Goal: Transaction & Acquisition: Obtain resource

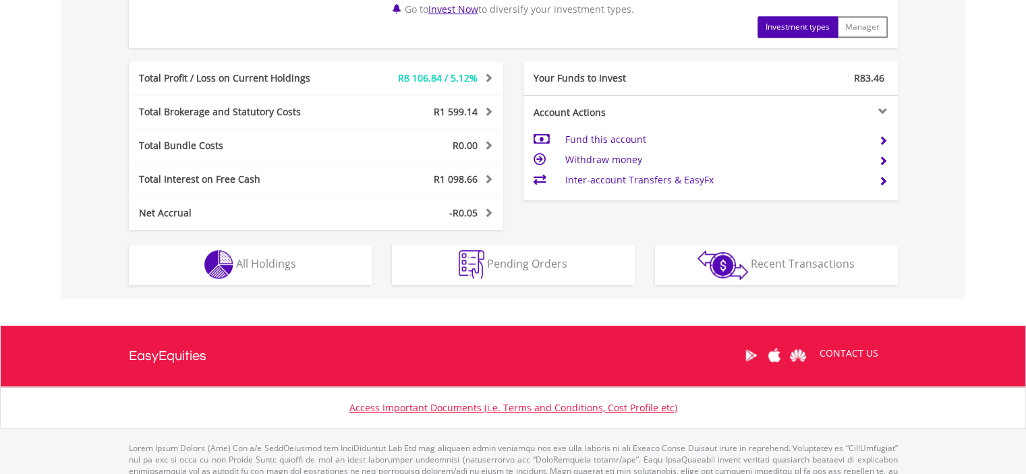
scroll to position [719, 0]
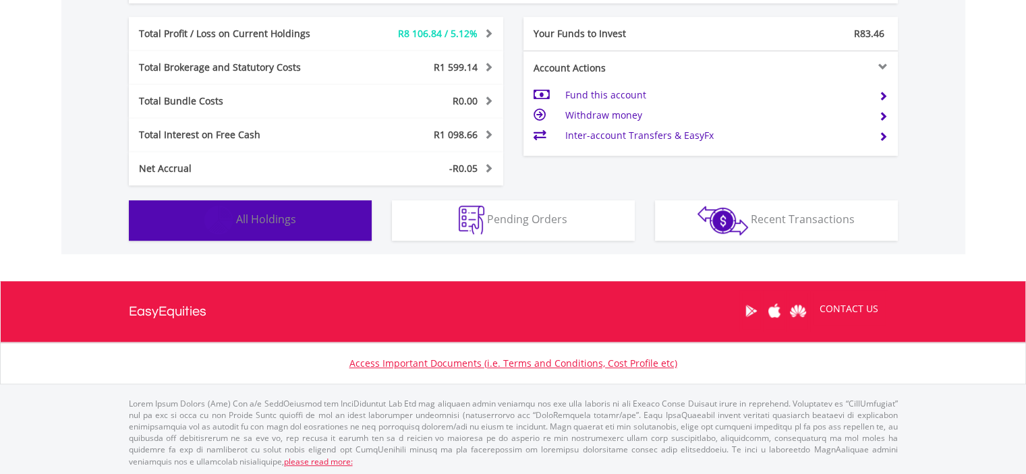
click at [315, 202] on button "Holdings All Holdings" at bounding box center [250, 220] width 243 height 40
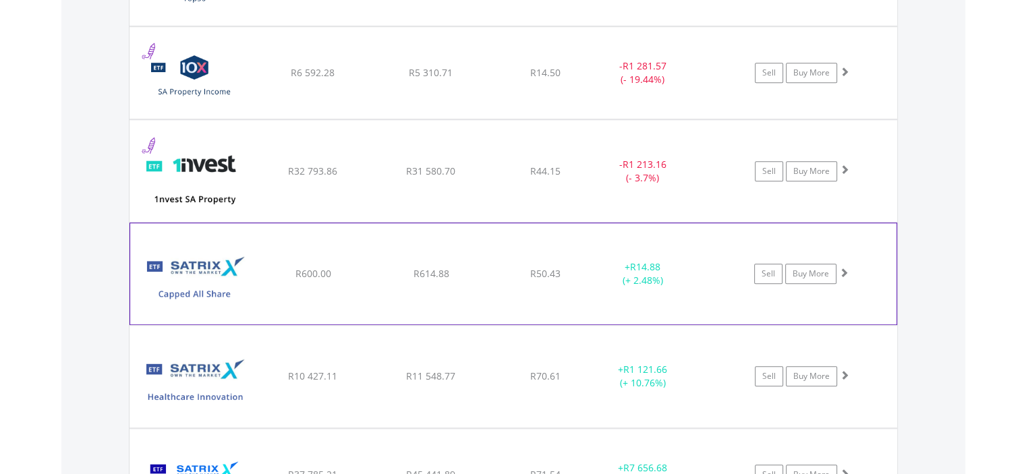
scroll to position [1269, 0]
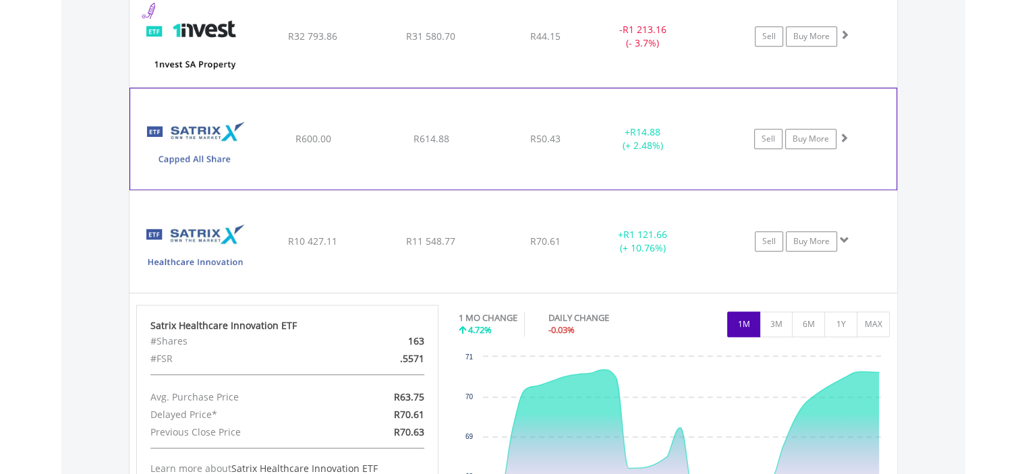
scroll to position [1472, 0]
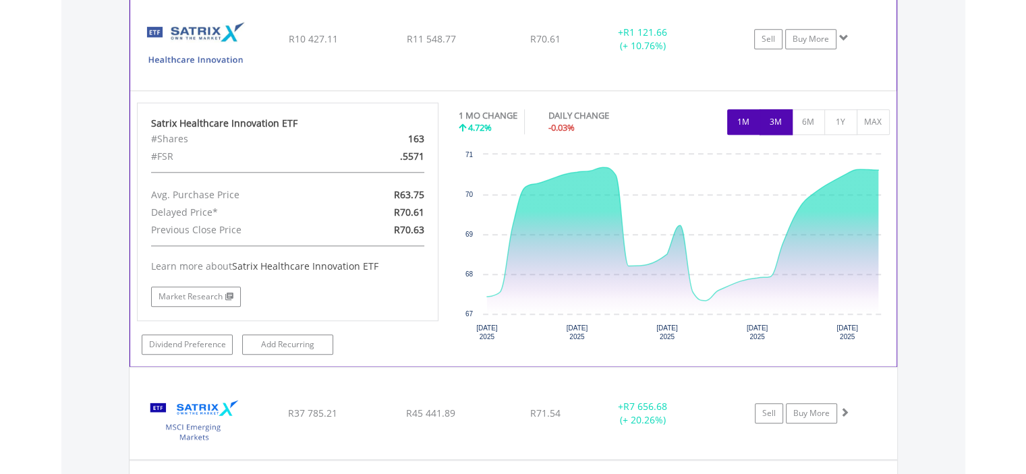
click at [762, 115] on button "3M" at bounding box center [776, 122] width 33 height 26
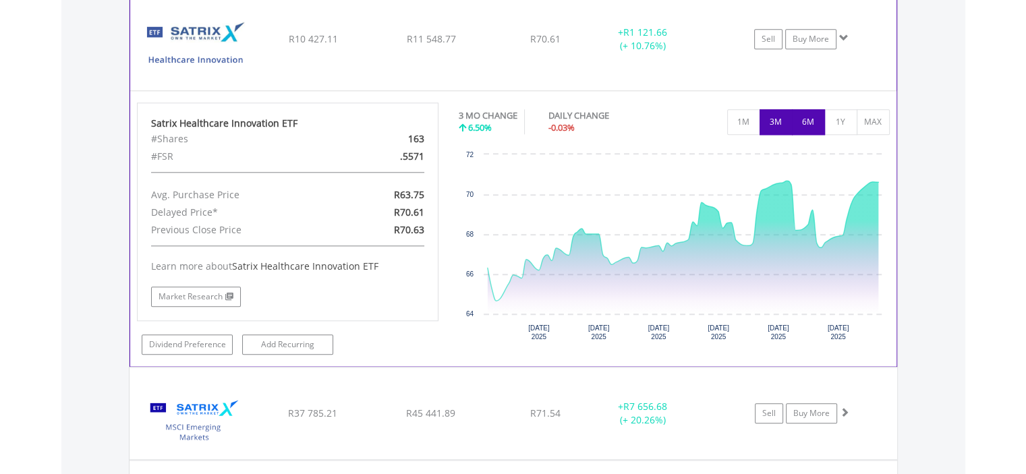
click at [804, 115] on button "6M" at bounding box center [808, 122] width 33 height 26
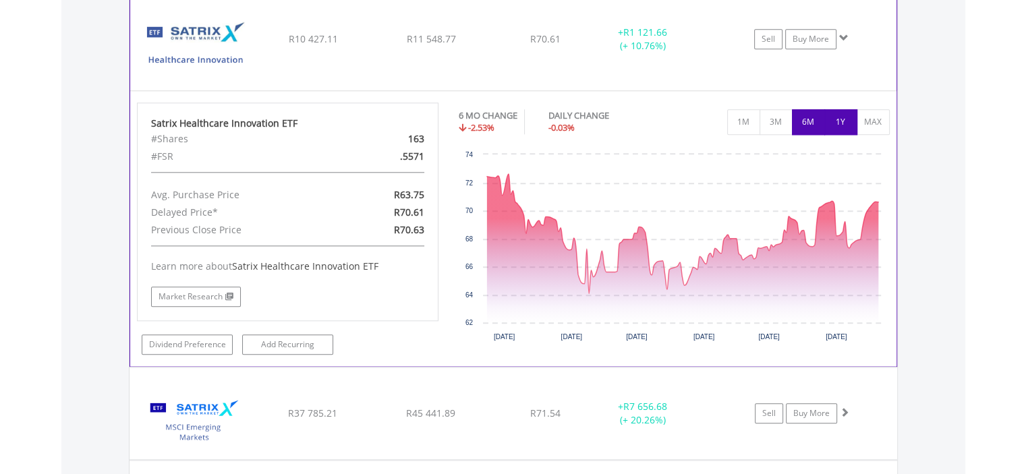
click at [841, 119] on button "1Y" at bounding box center [840, 122] width 33 height 26
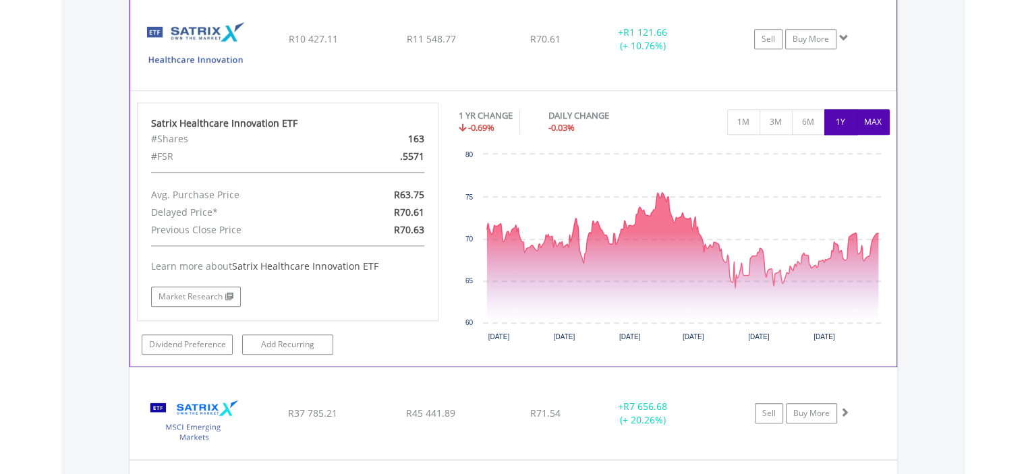
click at [880, 121] on button "MAX" at bounding box center [873, 122] width 33 height 26
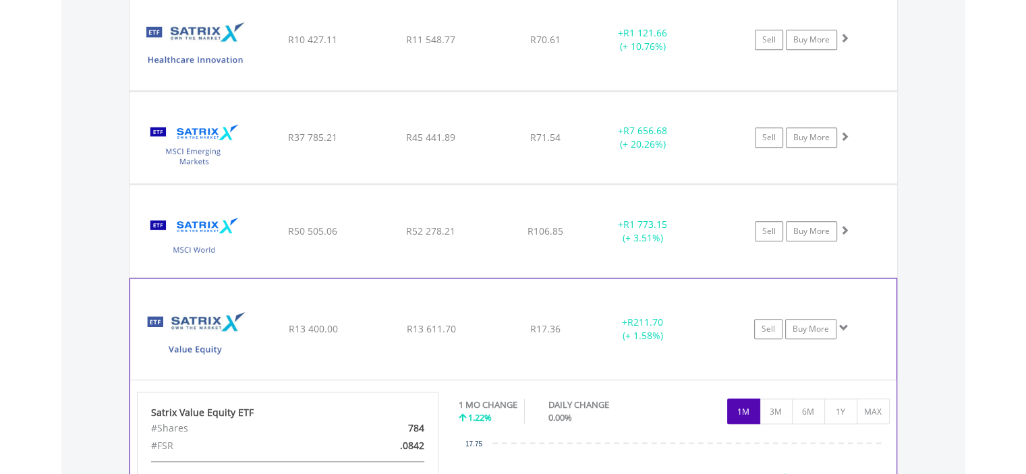
scroll to position [1741, 0]
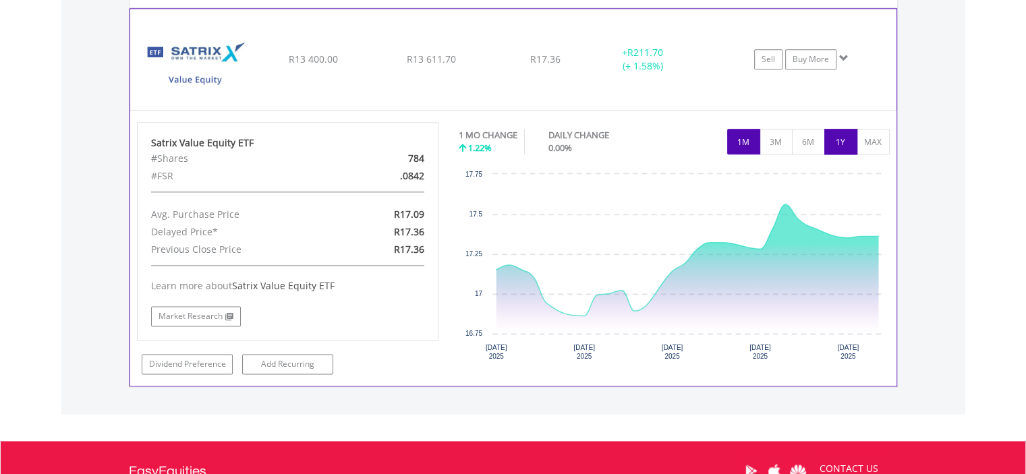
click at [839, 132] on button "1Y" at bounding box center [840, 142] width 33 height 26
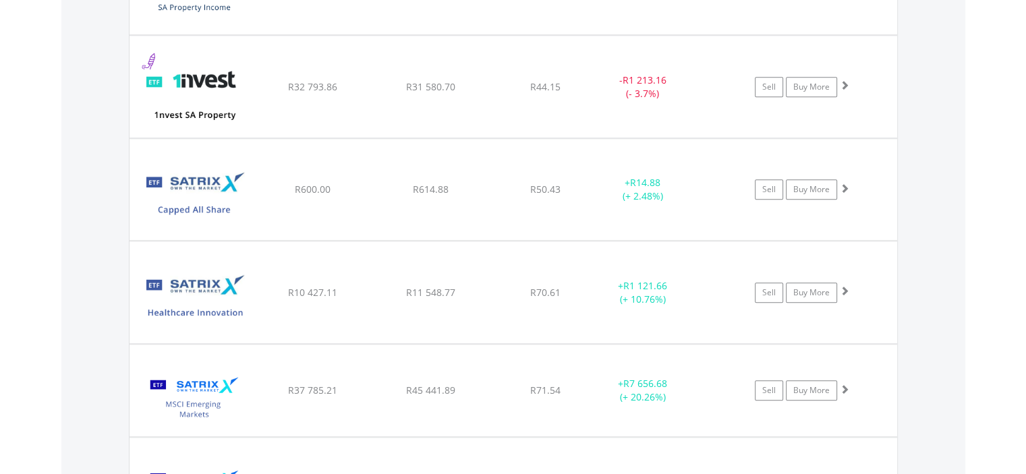
scroll to position [1151, 0]
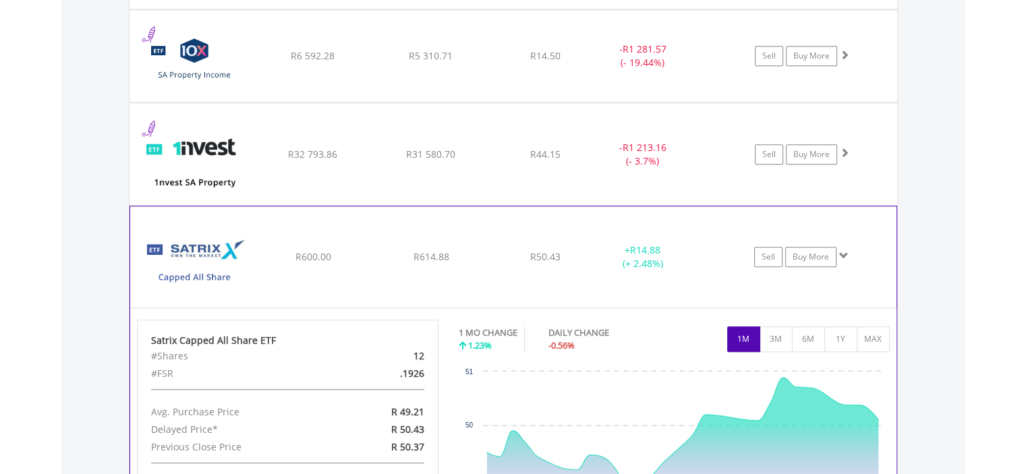
scroll to position [1286, 0]
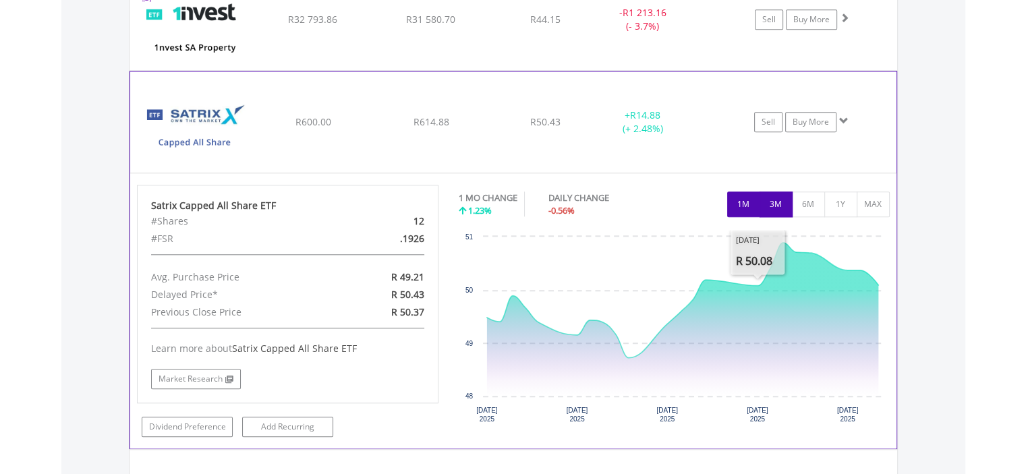
click at [779, 208] on button "3M" at bounding box center [776, 205] width 33 height 26
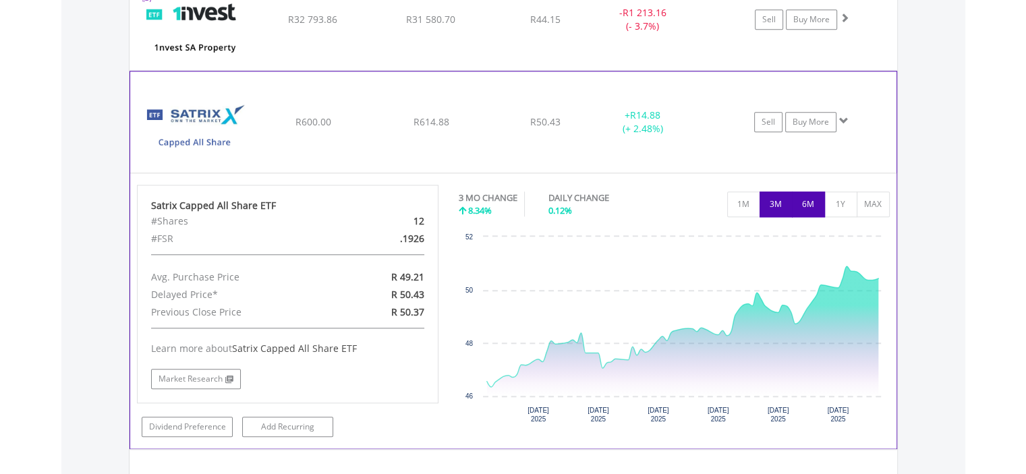
click at [807, 203] on button "6M" at bounding box center [808, 205] width 33 height 26
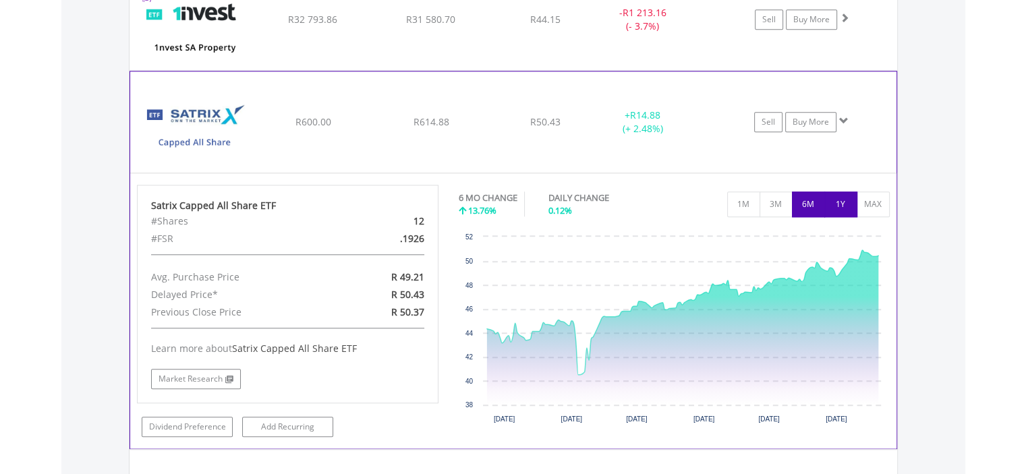
click at [845, 205] on button "1Y" at bounding box center [840, 205] width 33 height 26
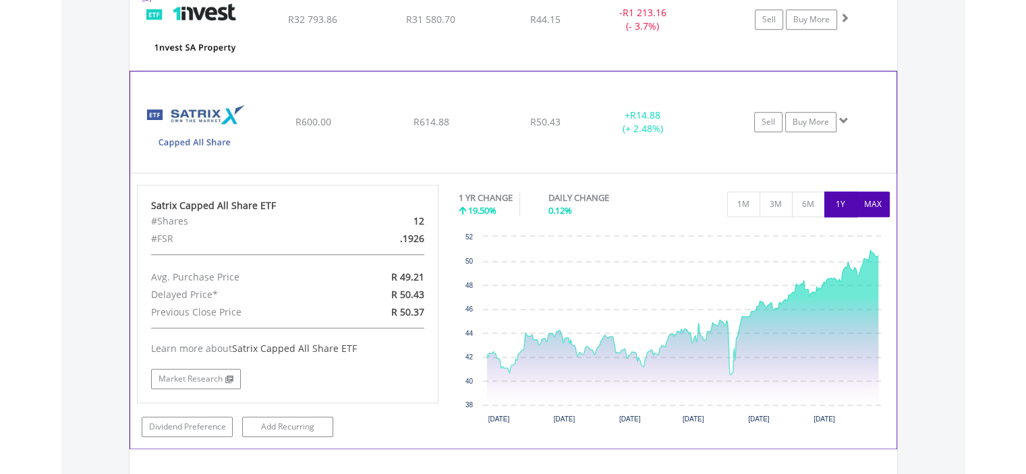
click at [880, 198] on button "MAX" at bounding box center [873, 205] width 33 height 26
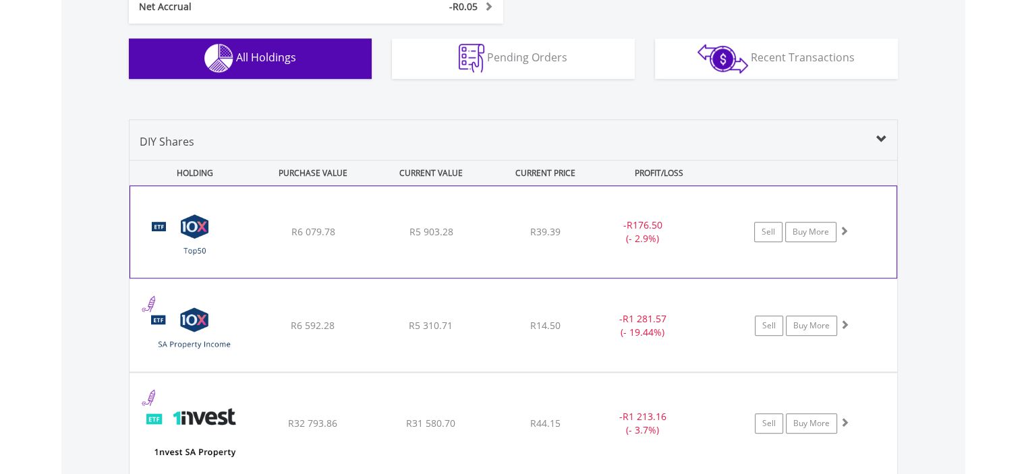
scroll to position [949, 0]
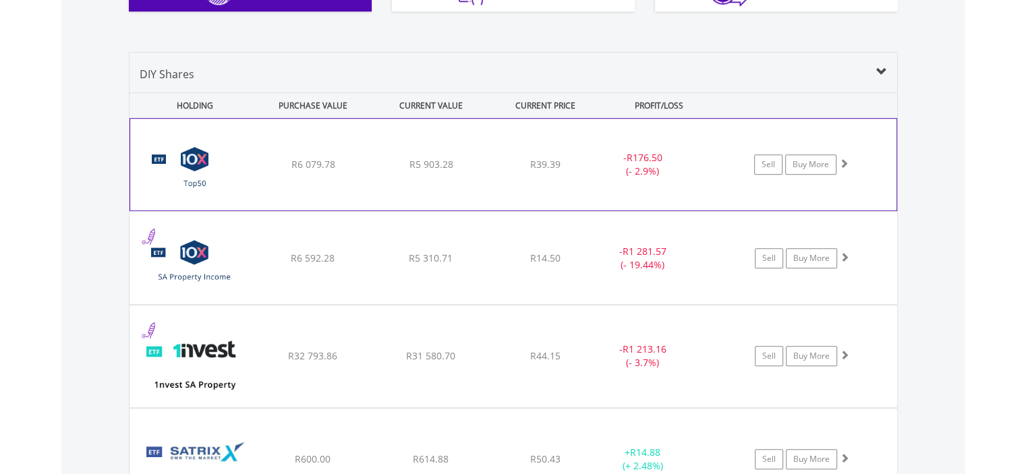
click at [466, 139] on div "﻿ 10X S&P South Africa Top50 Index Exchange Traded Fund R6 079.78 R5 903.28 R39…" at bounding box center [513, 165] width 766 height 92
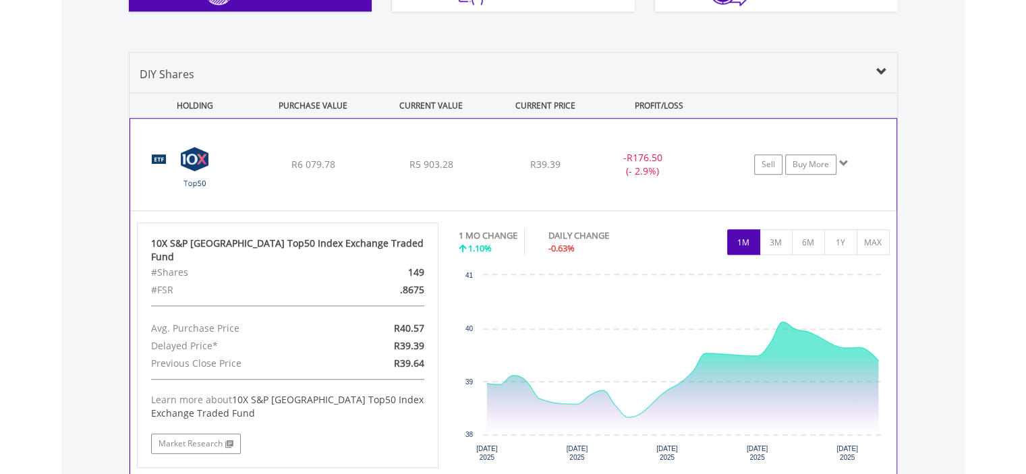
click at [731, 146] on div "﻿ 10X S&P South Africa Top50 Index Exchange Traded Fund R6 079.78 R5 903.28 R39…" at bounding box center [513, 165] width 766 height 92
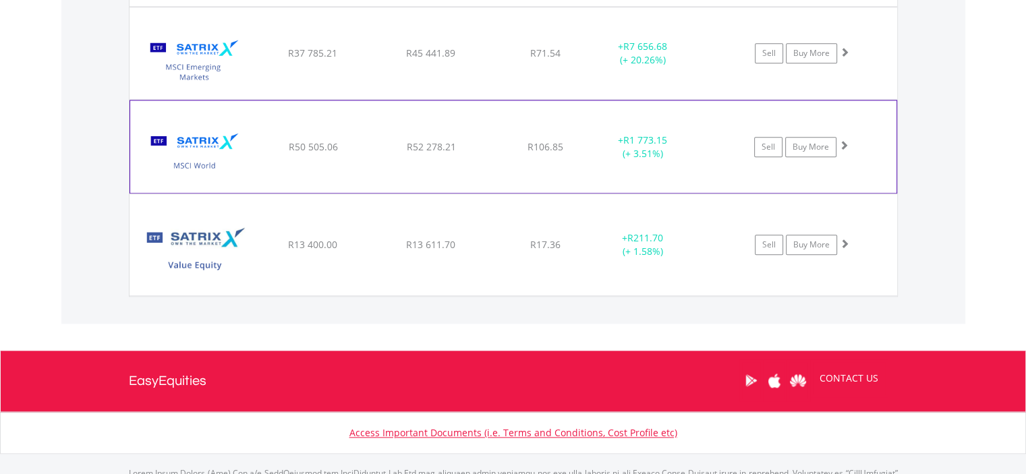
scroll to position [1219, 0]
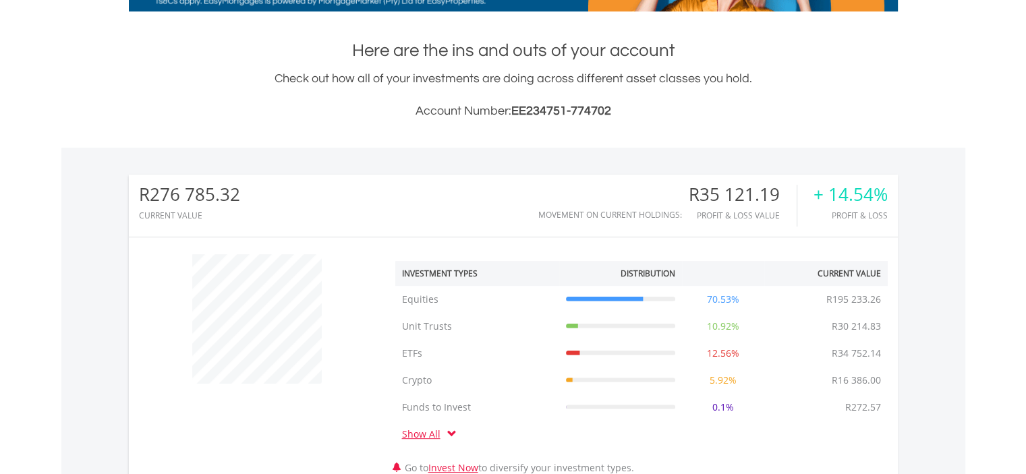
scroll to position [540, 0]
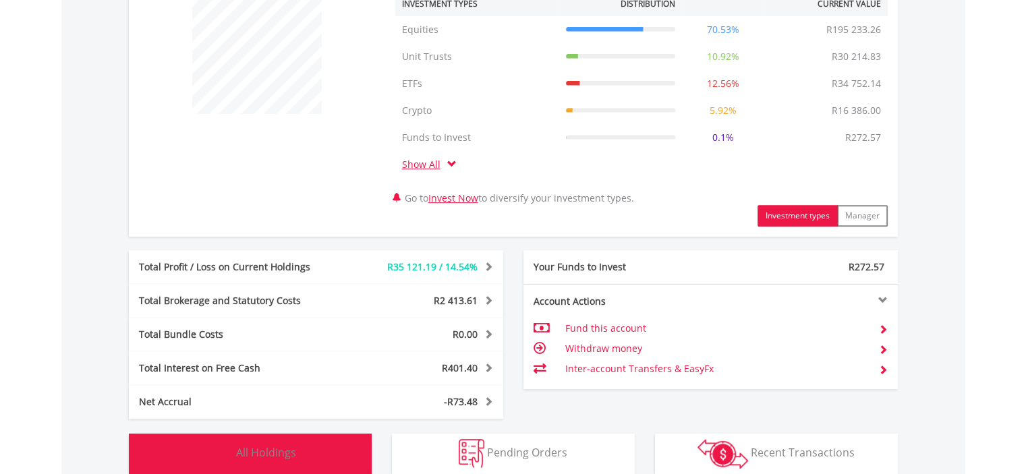
drag, startPoint x: 306, startPoint y: 438, endPoint x: 309, endPoint y: 431, distance: 7.3
click at [307, 438] on button "Holdings All Holdings" at bounding box center [250, 454] width 243 height 40
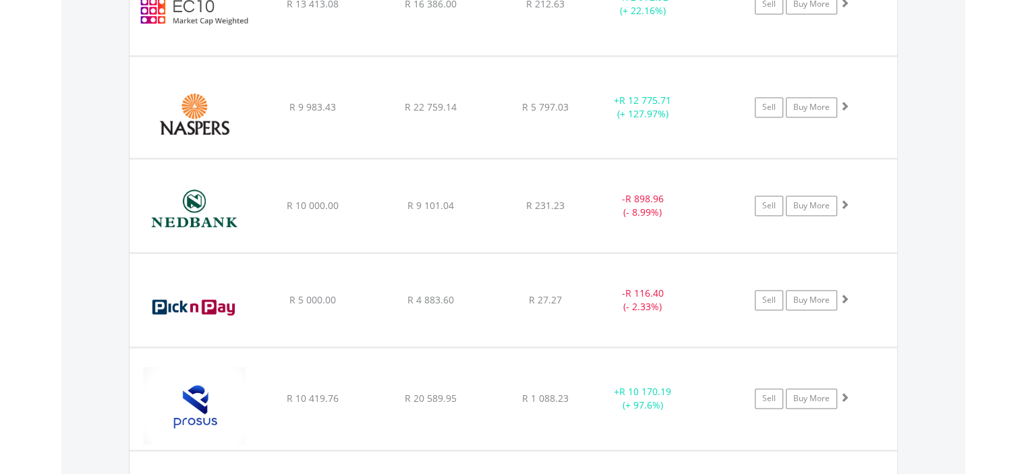
scroll to position [1863, 0]
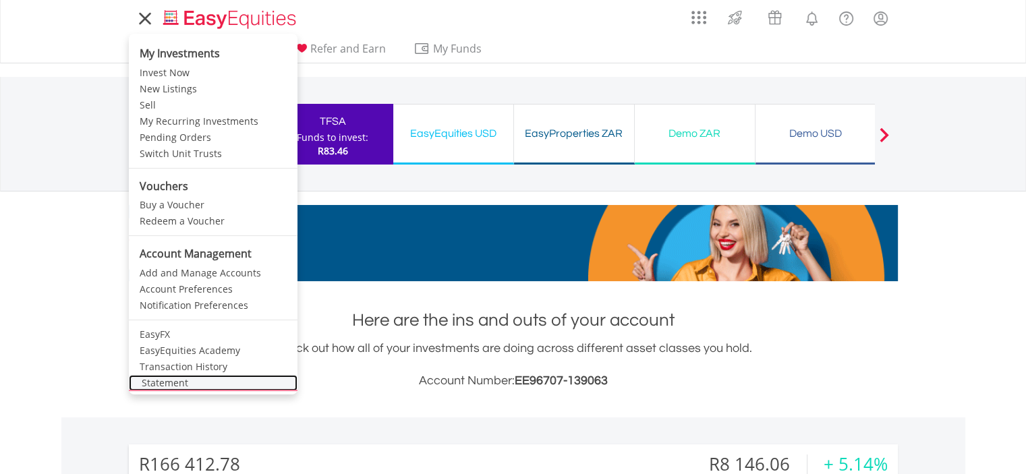
click at [166, 379] on link "Statement" at bounding box center [213, 383] width 169 height 16
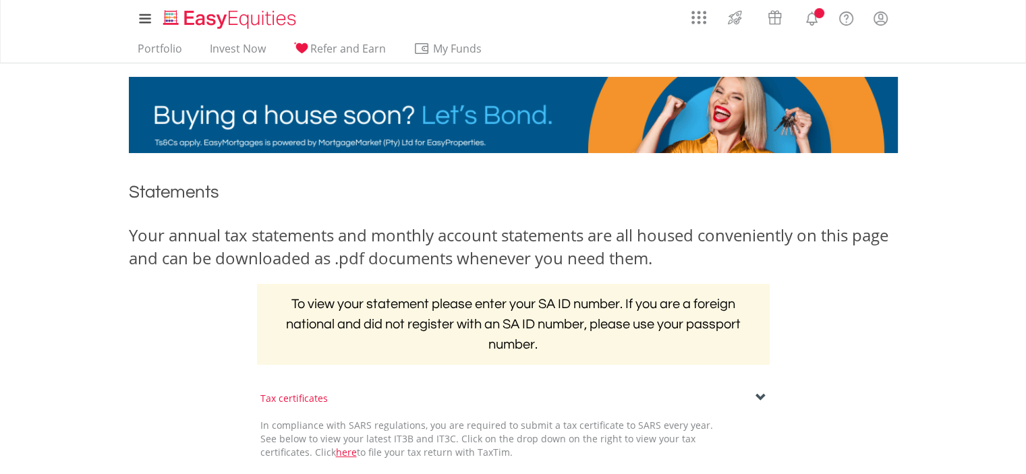
scroll to position [202, 0]
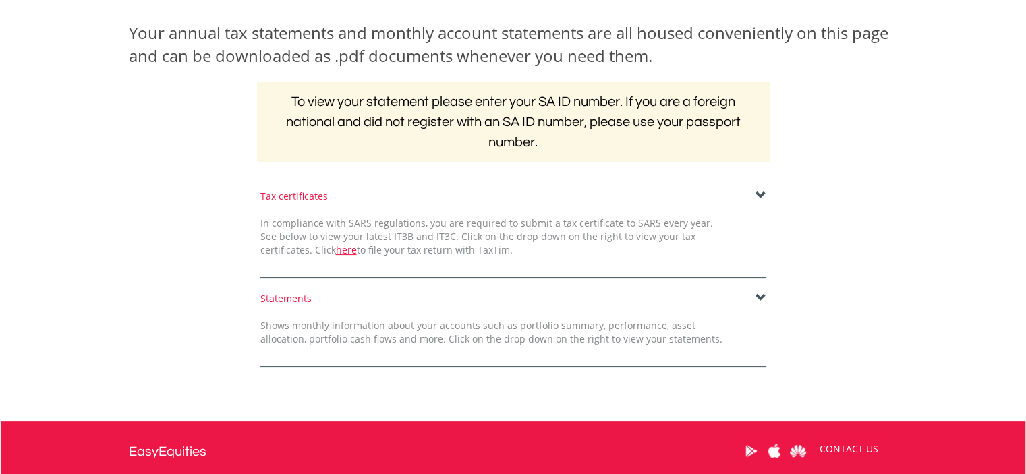
click at [766, 296] on div "Statements Shows monthly information about your accounts such as portfolio summ…" at bounding box center [513, 330] width 526 height 76
click at [762, 296] on span at bounding box center [761, 298] width 11 height 11
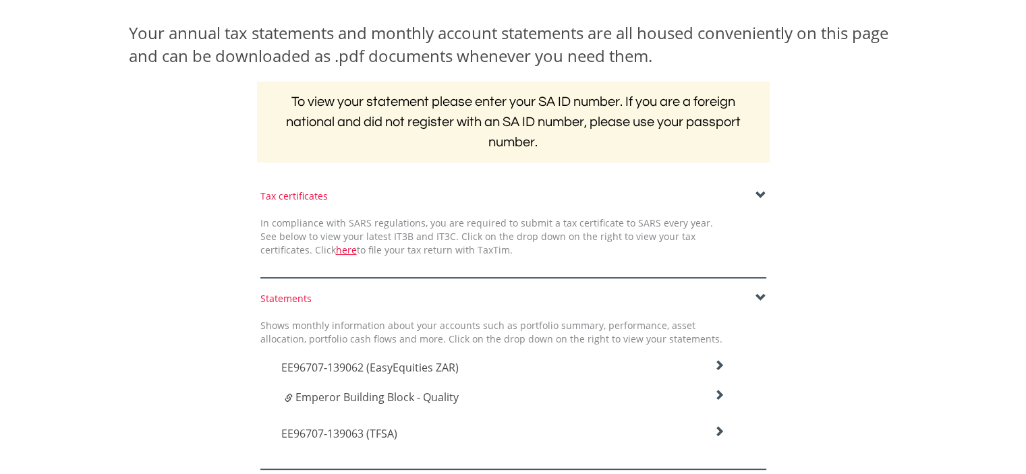
scroll to position [337, 0]
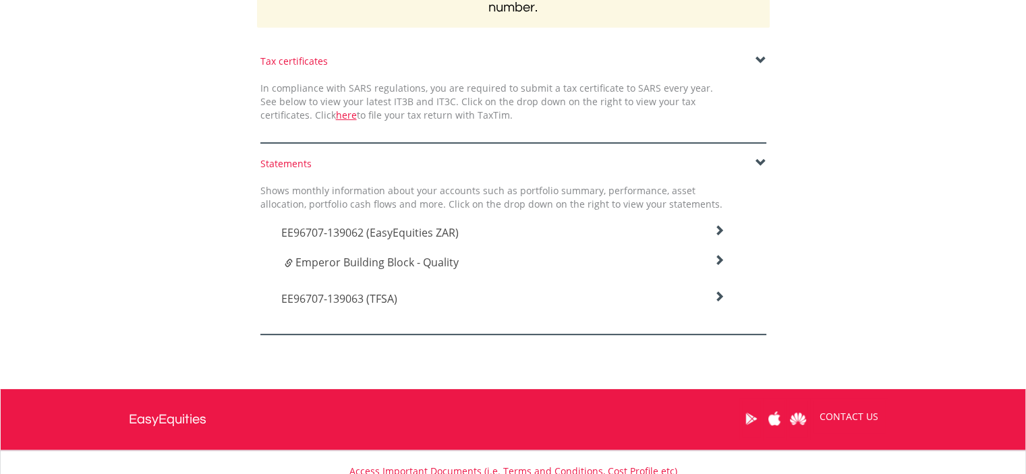
click at [488, 241] on h4 "EE96707-139063 (TFSA)" at bounding box center [503, 233] width 444 height 16
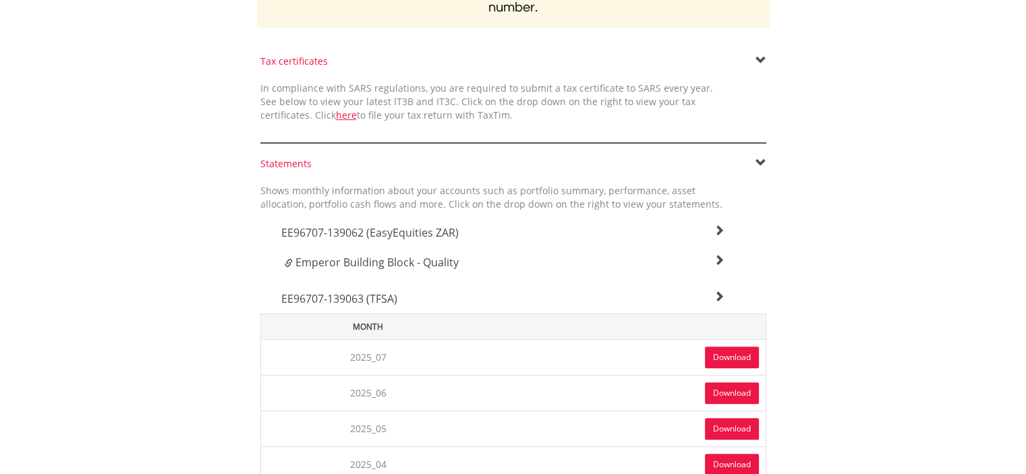
click at [717, 352] on link "Download" at bounding box center [732, 358] width 54 height 22
